Goal: Information Seeking & Learning: Learn about a topic

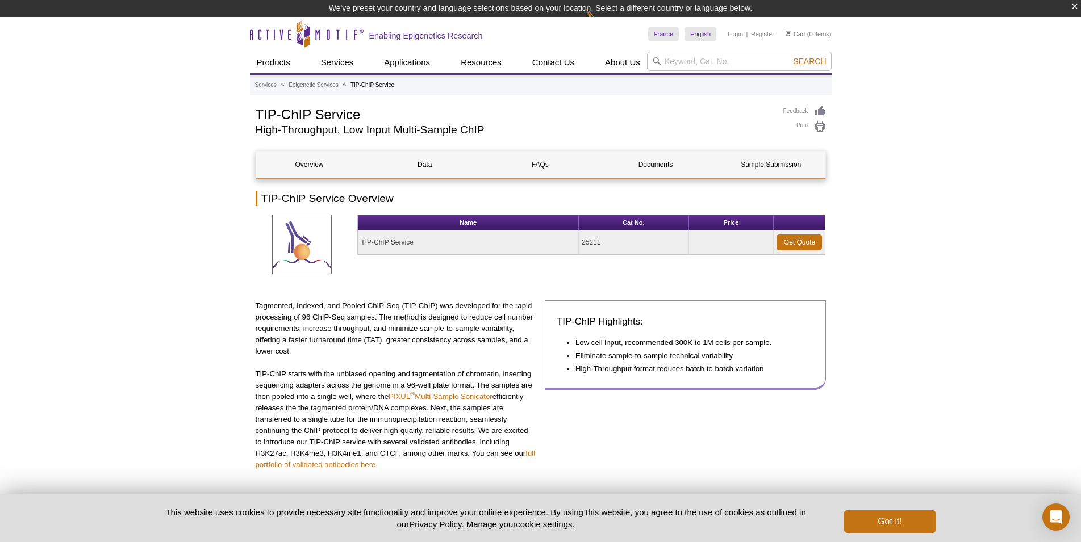
click at [652, 341] on li "Low cell input, recommended 300K to 1M cells per sample." at bounding box center [688, 342] width 227 height 11
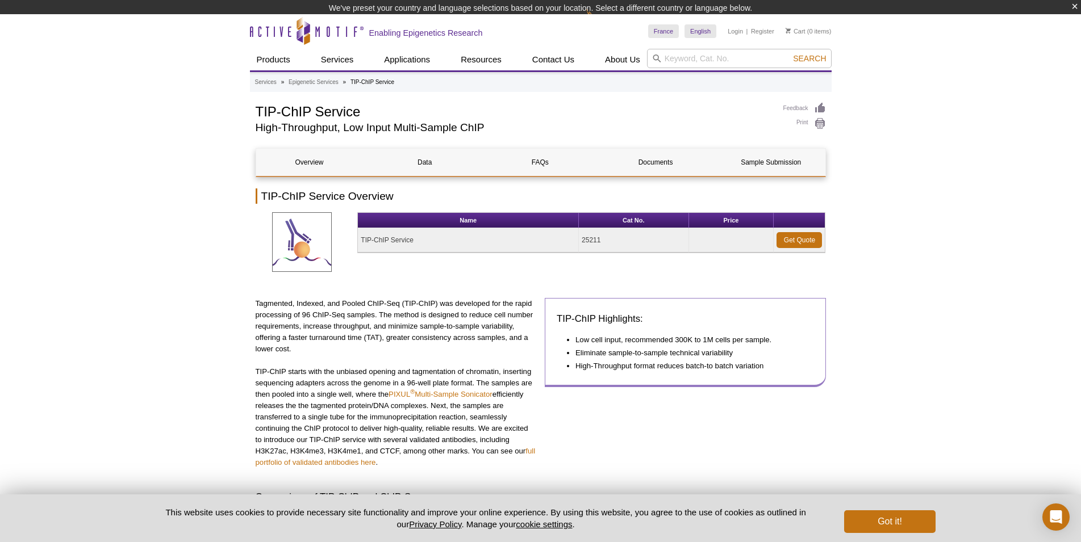
click at [665, 354] on ul "Low cell input, recommended 300K to 1M cells per sample. Eliminate sample-to-sa…" at bounding box center [680, 353] width 246 height 37
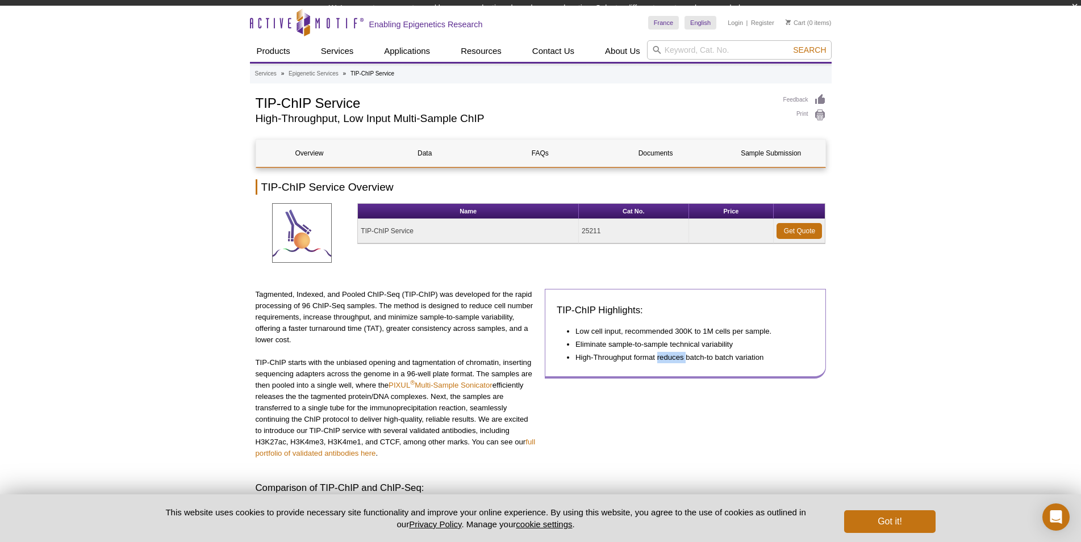
click at [665, 354] on li "High-Throughput format reduces batch-to batch variation" at bounding box center [688, 357] width 227 height 11
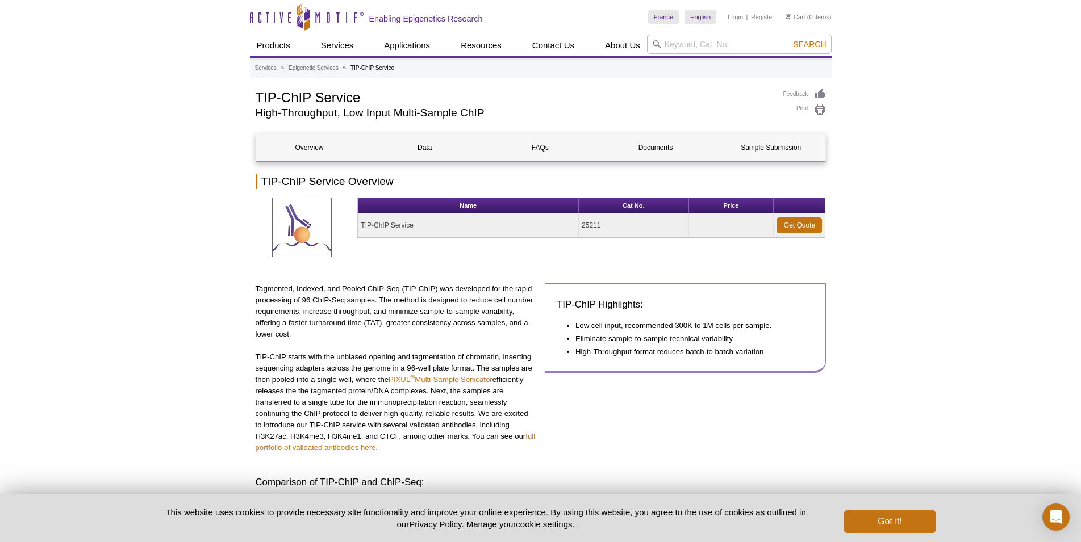
click at [665, 354] on li "High-Throughput format reduces batch-to batch variation" at bounding box center [688, 351] width 227 height 11
click at [428, 336] on p "Tagmented, Indexed, and Pooled ChIP-Seq (TIP-ChIP) was developed for the rapid …" at bounding box center [396, 311] width 281 height 57
click at [356, 307] on p "Tagmented, Indexed, and Pooled ChIP-Seq (TIP-ChIP) was developed for the rapid …" at bounding box center [396, 311] width 281 height 57
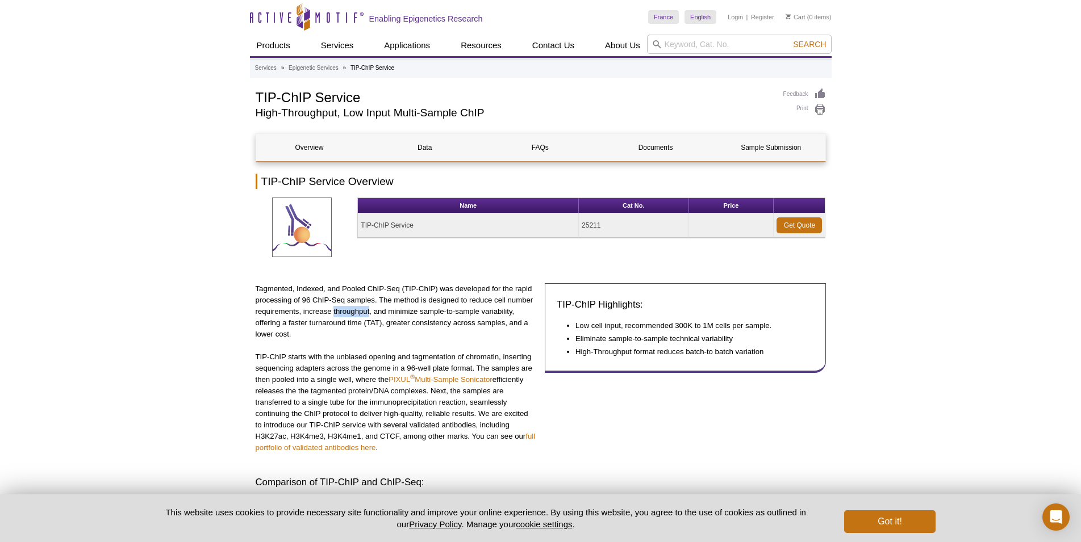
click at [356, 307] on p "Tagmented, Indexed, and Pooled ChIP-Seq (TIP-ChIP) was developed for the rapid …" at bounding box center [396, 311] width 281 height 57
click at [432, 297] on p "Tagmented, Indexed, and Pooled ChIP-Seq (TIP-ChIP) was developed for the rapid …" at bounding box center [396, 311] width 281 height 57
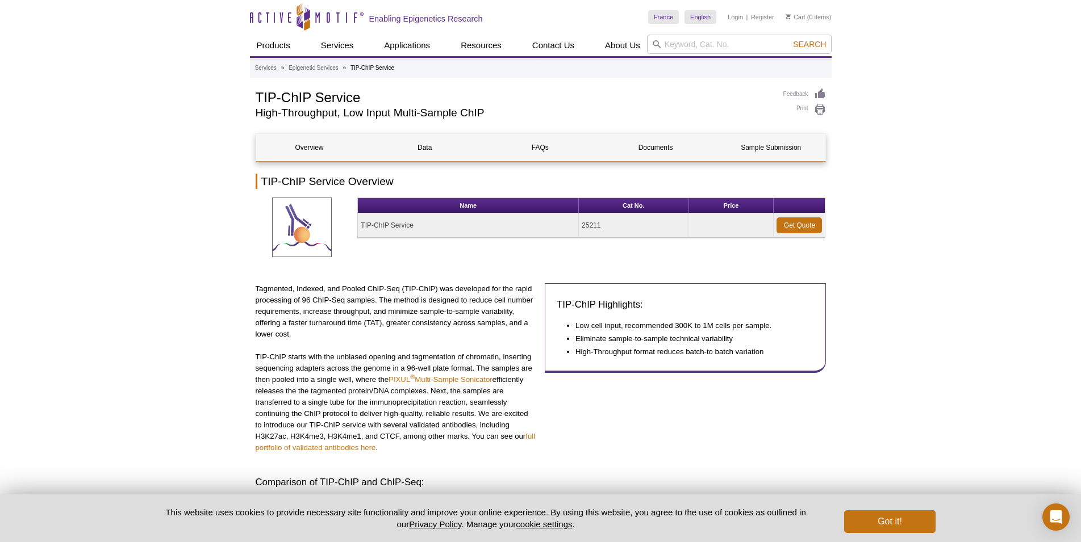
click at [465, 317] on p "Tagmented, Indexed, and Pooled ChIP-Seq (TIP-ChIP) was developed for the rapid …" at bounding box center [396, 311] width 281 height 57
click at [424, 307] on p "Tagmented, Indexed, and Pooled ChIP-Seq (TIP-ChIP) was developed for the rapid …" at bounding box center [396, 311] width 281 height 57
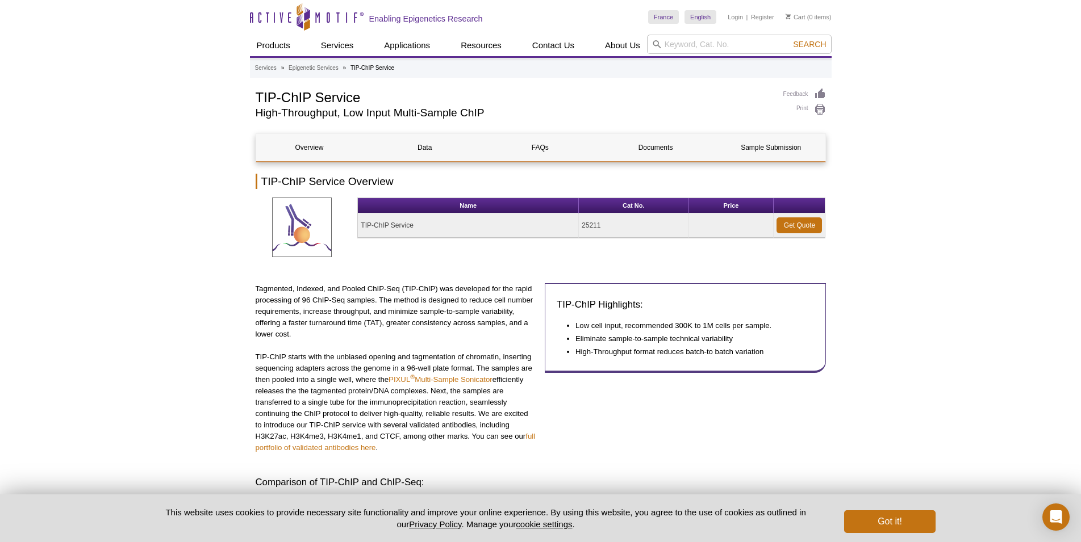
click at [424, 307] on p "Tagmented, Indexed, and Pooled ChIP-Seq (TIP-ChIP) was developed for the rapid …" at bounding box center [396, 311] width 281 height 57
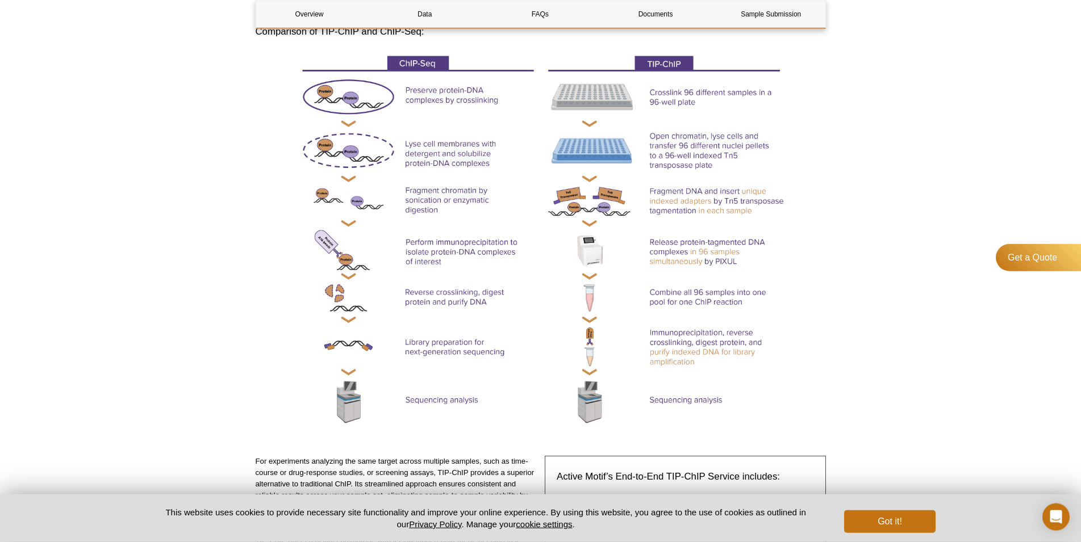
scroll to position [450, 0]
click at [872, 525] on button "Got it!" at bounding box center [889, 522] width 91 height 23
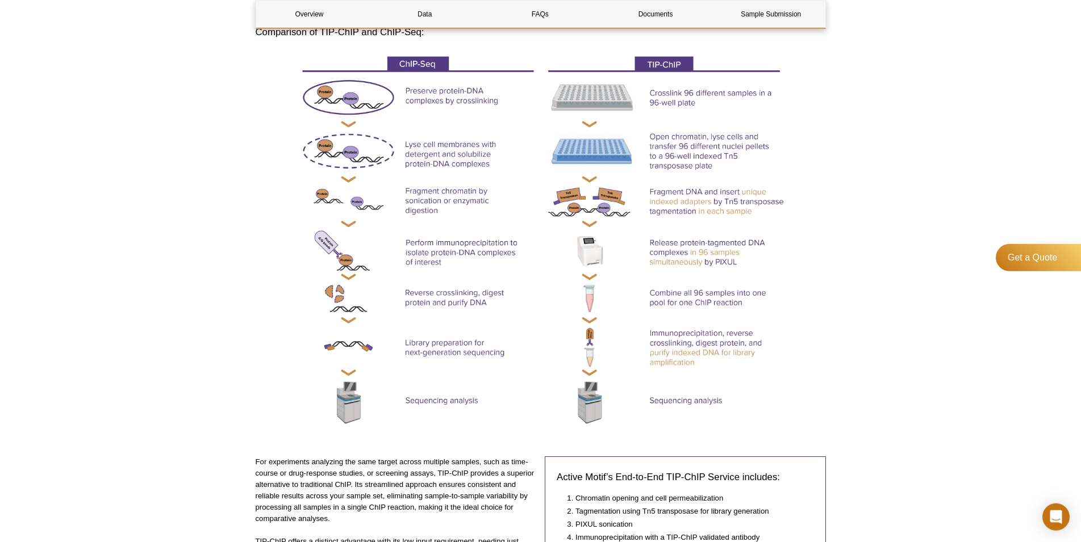
click at [453, 504] on p "For experiments analyzing the same target across multiple samples, such as time…" at bounding box center [396, 491] width 281 height 68
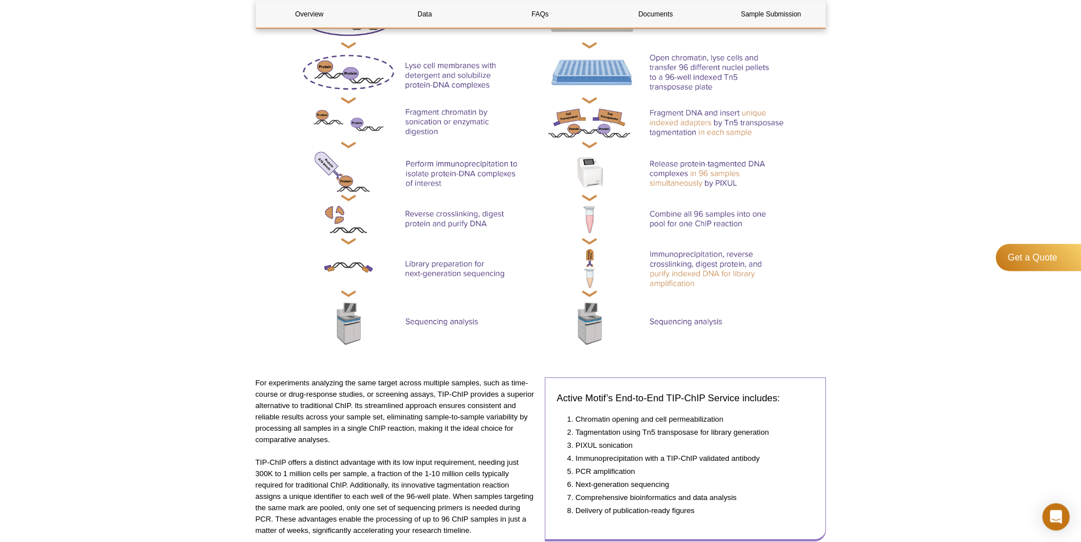
scroll to position [531, 0]
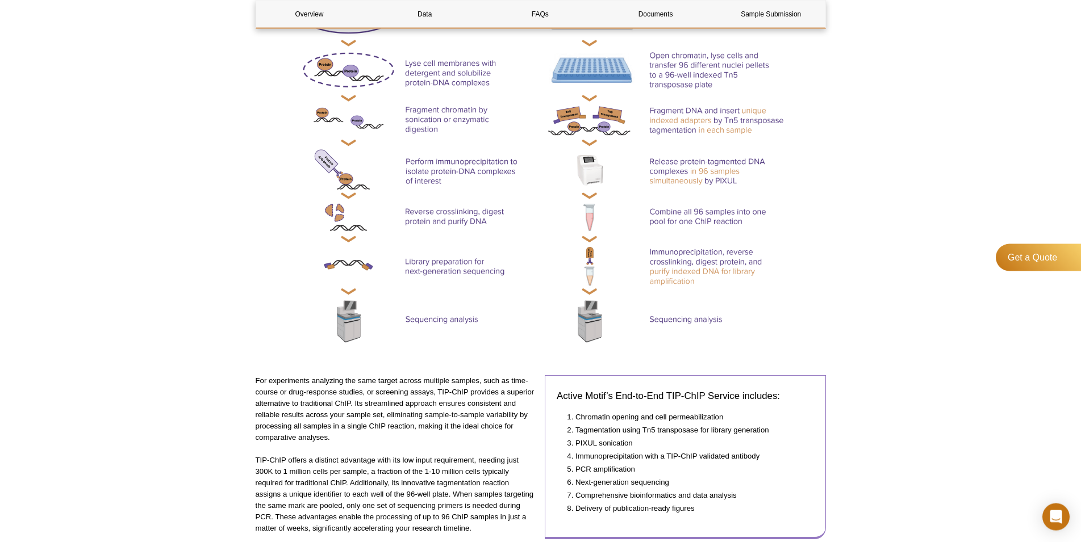
click at [677, 507] on li "Delivery of publication-ready figures" at bounding box center [688, 508] width 227 height 11
click at [695, 507] on li "Delivery of publication-ready figures" at bounding box center [688, 508] width 227 height 11
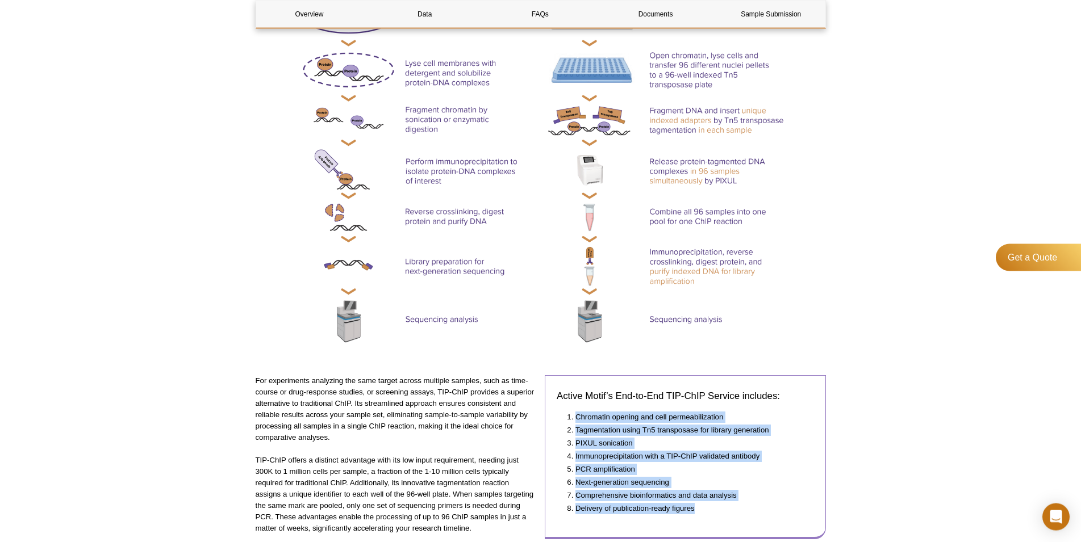
drag, startPoint x: 695, startPoint y: 507, endPoint x: 582, endPoint y: 415, distance: 146.6
click at [582, 415] on ol "Chromatin opening and cell permeabilization Tagmentation using Tn5 transposase …" at bounding box center [680, 463] width 246 height 103
click at [582, 415] on li "Chromatin opening and cell permeabilization" at bounding box center [688, 417] width 227 height 11
